Goal: Task Accomplishment & Management: Use online tool/utility

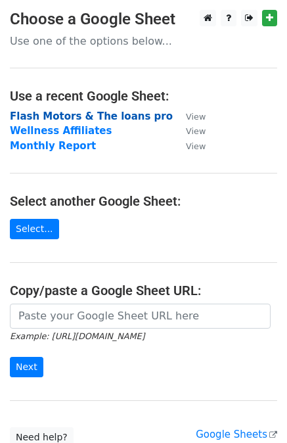
click at [72, 112] on strong "Flash Motors & The loans pro" at bounding box center [91, 116] width 163 height 12
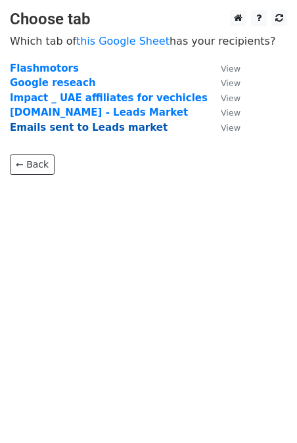
click at [53, 127] on strong "Emails sent to Leads market" at bounding box center [89, 128] width 158 height 12
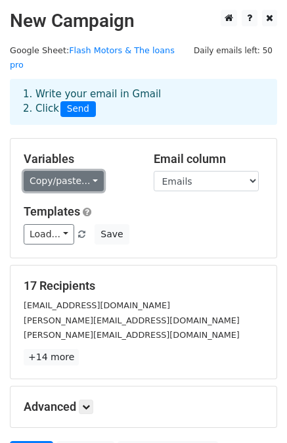
click at [76, 171] on link "Copy/paste..." at bounding box center [64, 181] width 80 height 20
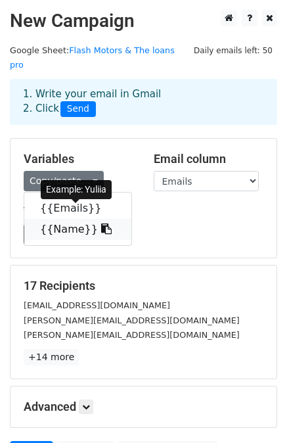
click at [98, 223] on span at bounding box center [105, 229] width 14 height 12
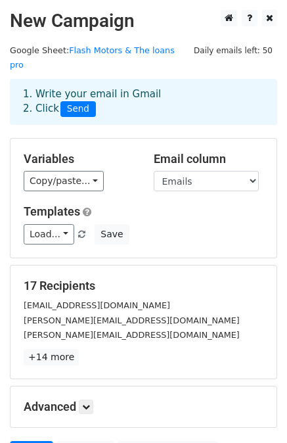
scroll to position [118, 0]
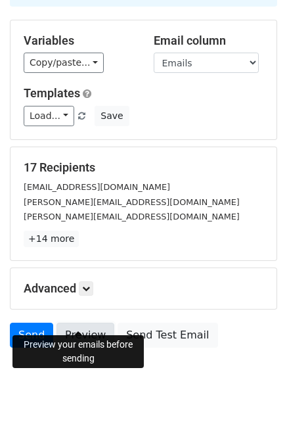
click at [101, 323] on link "Preview" at bounding box center [86, 335] width 58 height 25
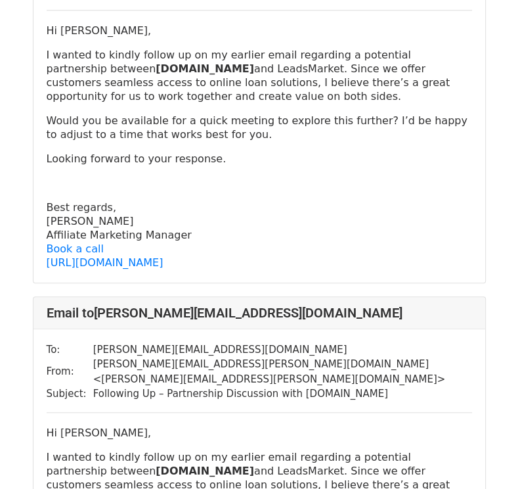
scroll to position [682, 0]
